Goal: Unclear: Browse casually

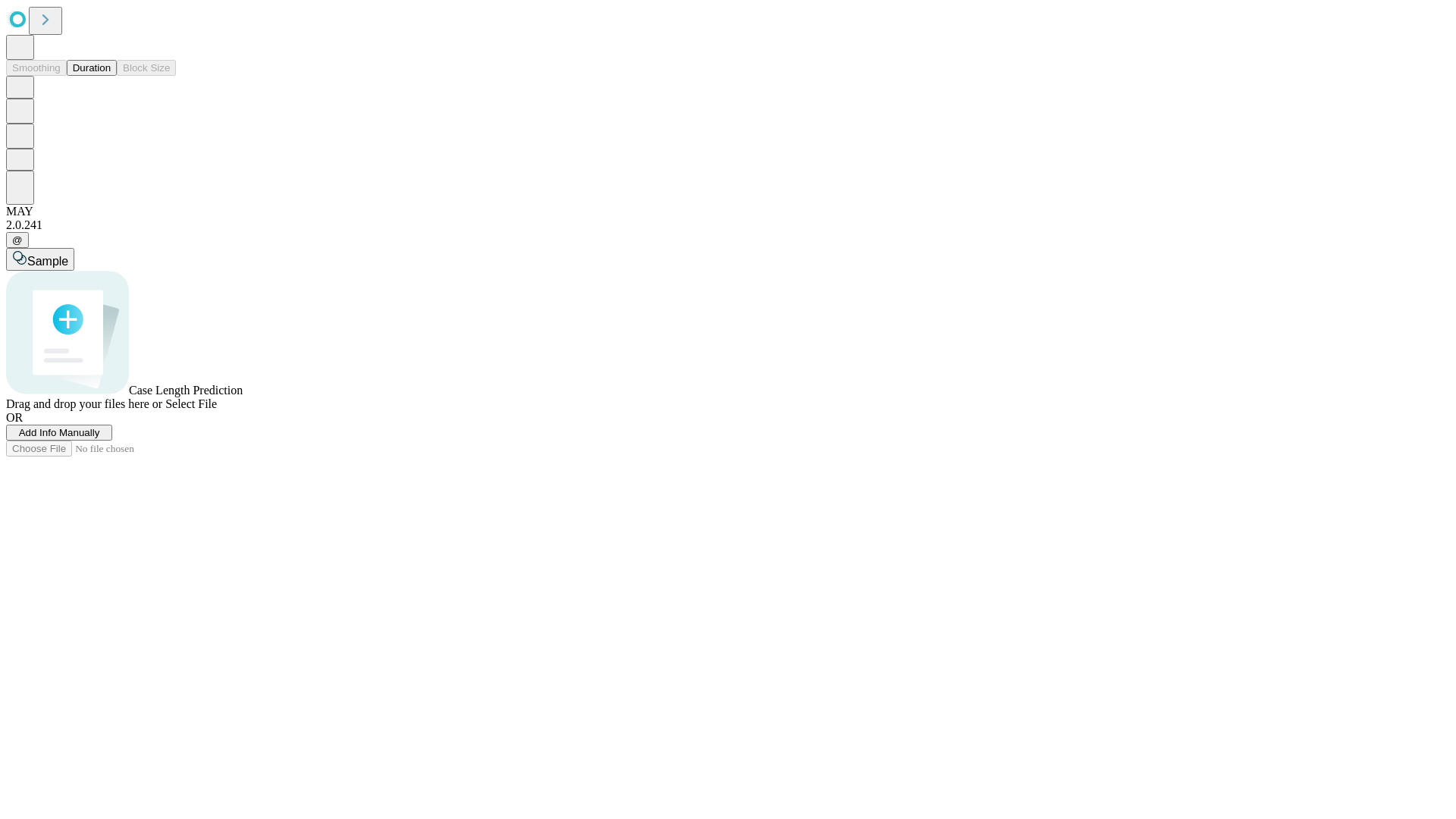
click at [111, 76] on button "Duration" at bounding box center [92, 68] width 50 height 16
click at [217, 410] on span "Select File" at bounding box center [190, 404] width 51 height 13
